Goal: Information Seeking & Learning: Learn about a topic

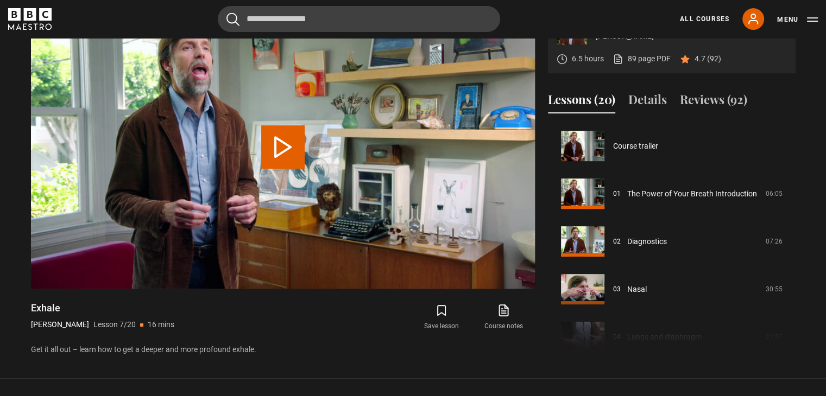
scroll to position [287, 0]
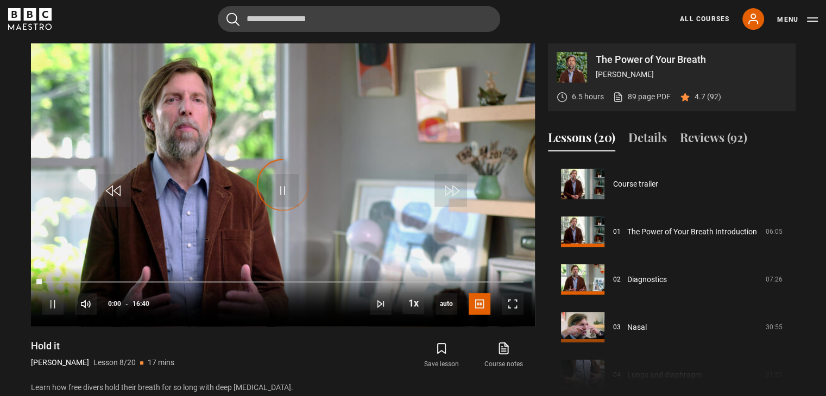
scroll to position [334, 0]
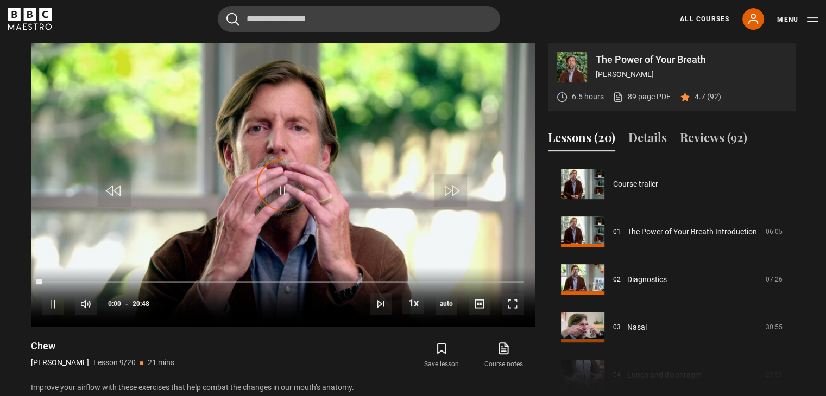
scroll to position [382, 0]
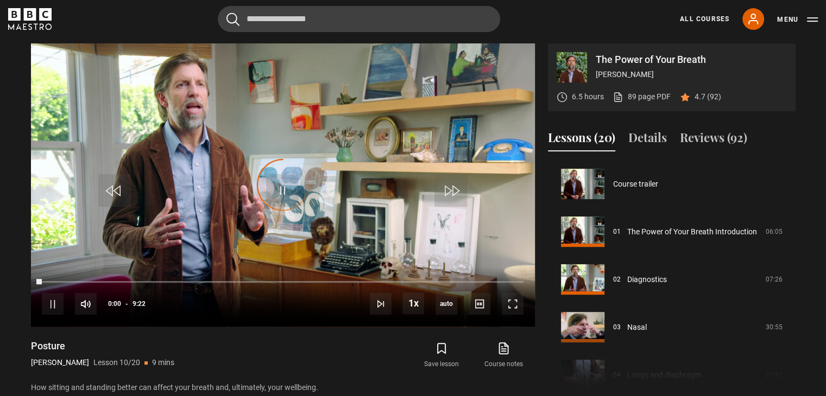
scroll to position [430, 0]
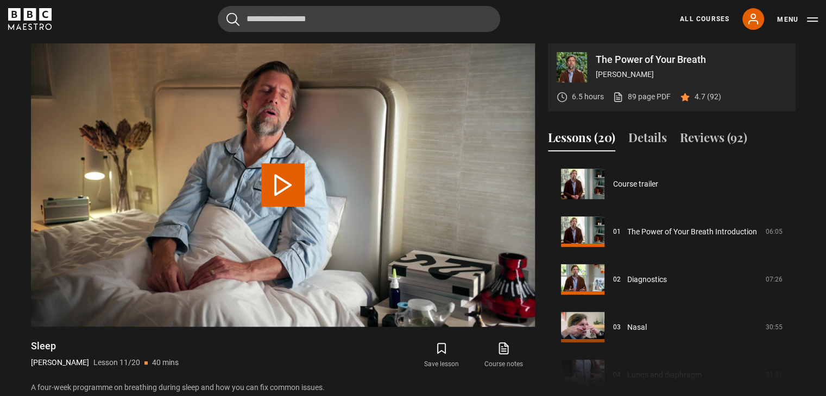
scroll to position [478, 0]
